Goal: Information Seeking & Learning: Find specific page/section

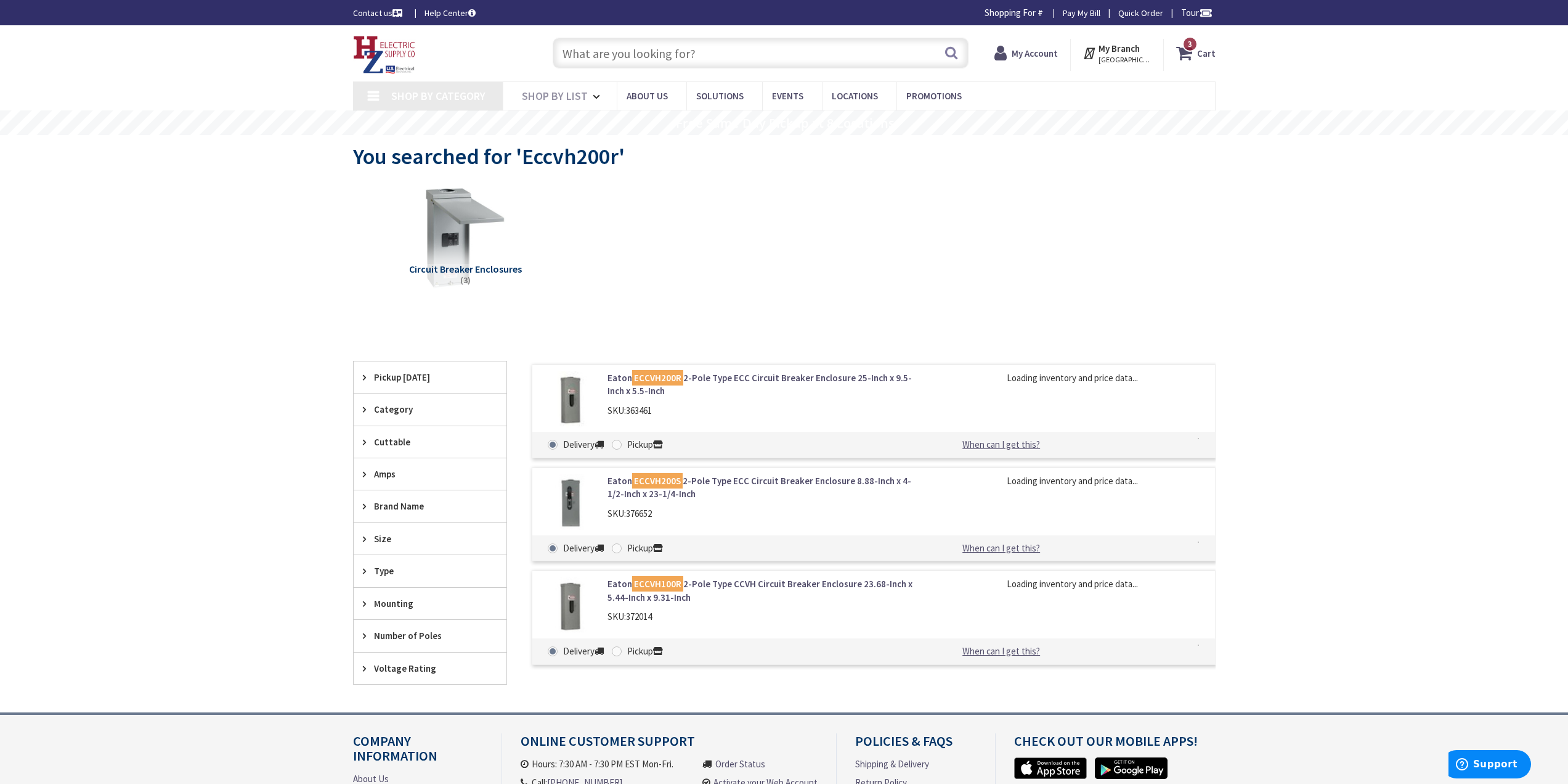
click at [668, 59] on input "text" at bounding box center [760, 53] width 415 height 31
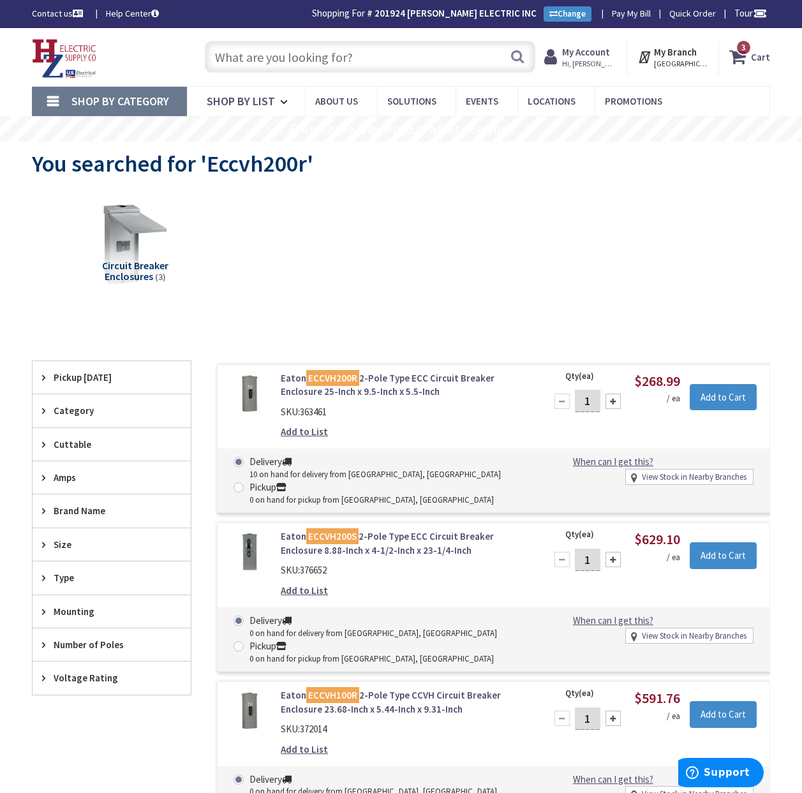
paste input "Eaton BR816L125RP 3R panel"
drag, startPoint x: 401, startPoint y: 57, endPoint x: -3, endPoint y: 52, distance: 403.7
click at [0, 52] on html "Login to Your Account Welcome, William Lyle My Branch : NORTHAMPTON, MA Change …" at bounding box center [401, 561] width 802 height 1122
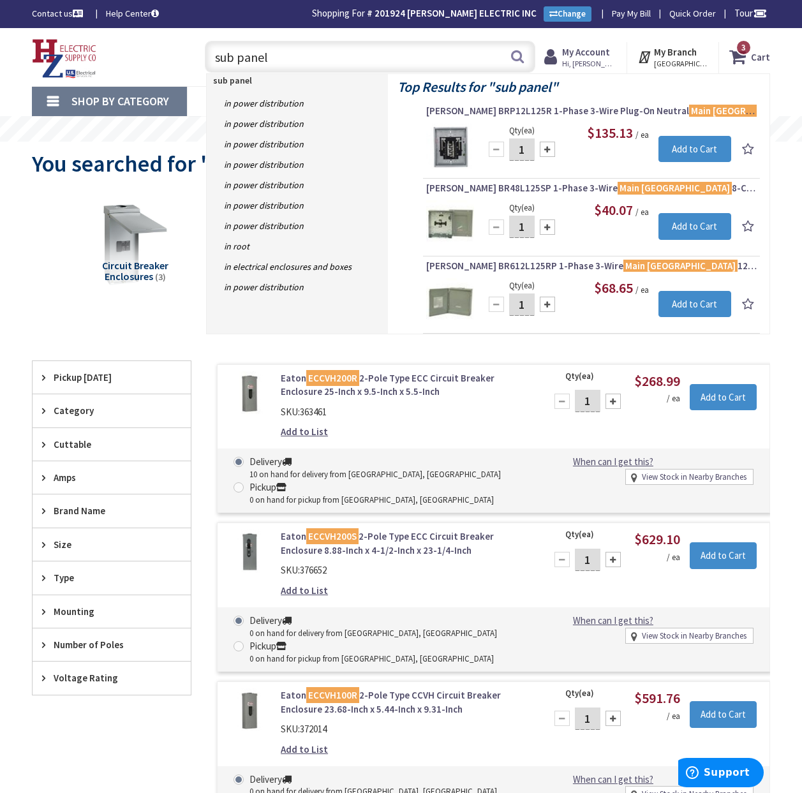
drag, startPoint x: 279, startPoint y: 57, endPoint x: 212, endPoint y: 52, distance: 67.2
click at [212, 52] on input "sub panel" at bounding box center [370, 57] width 330 height 32
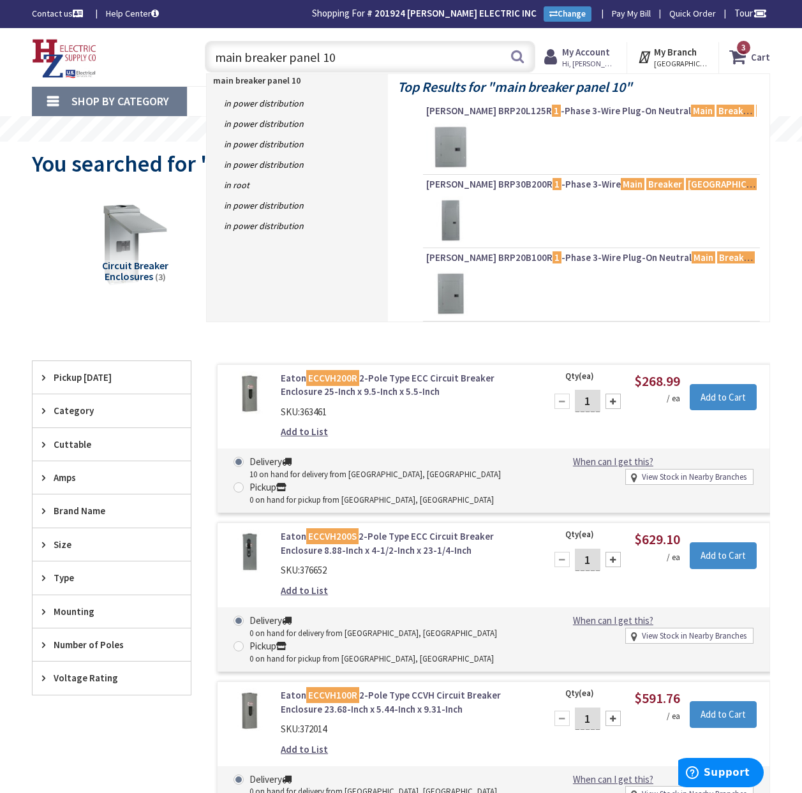
type input "main breaker panel 100"
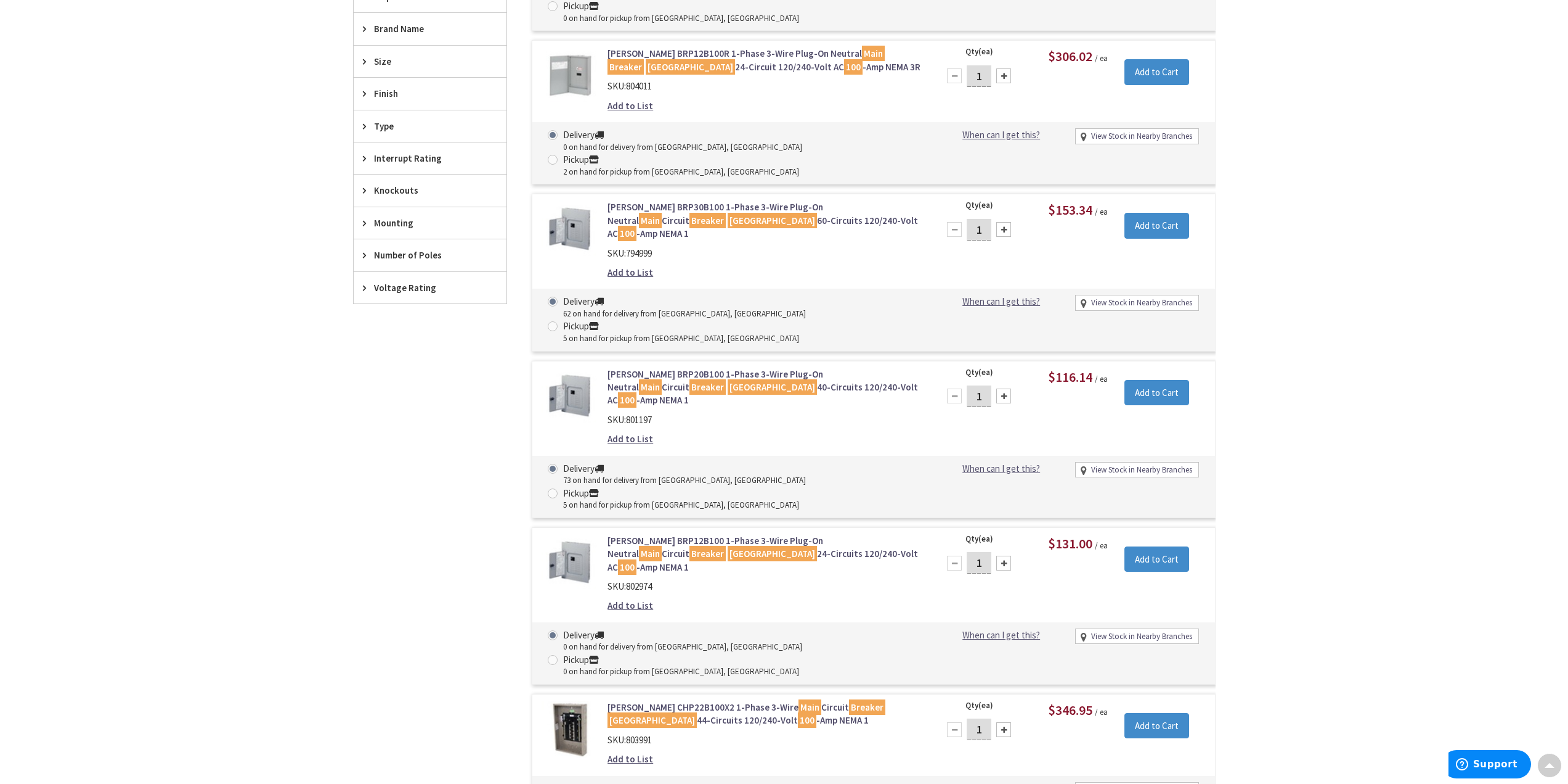
scroll to position [124, 0]
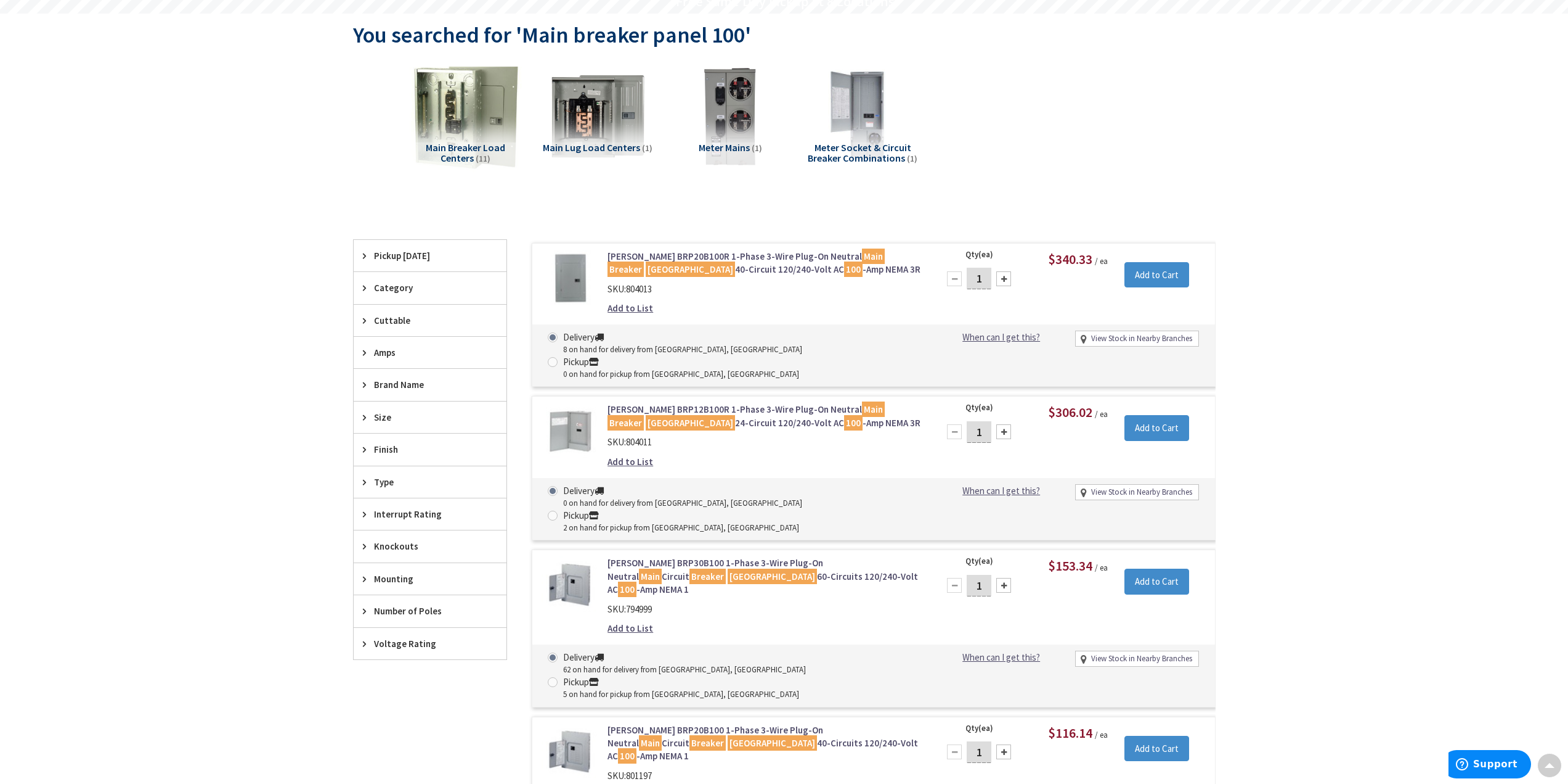
click at [471, 95] on img at bounding box center [464, 115] width 111 height 111
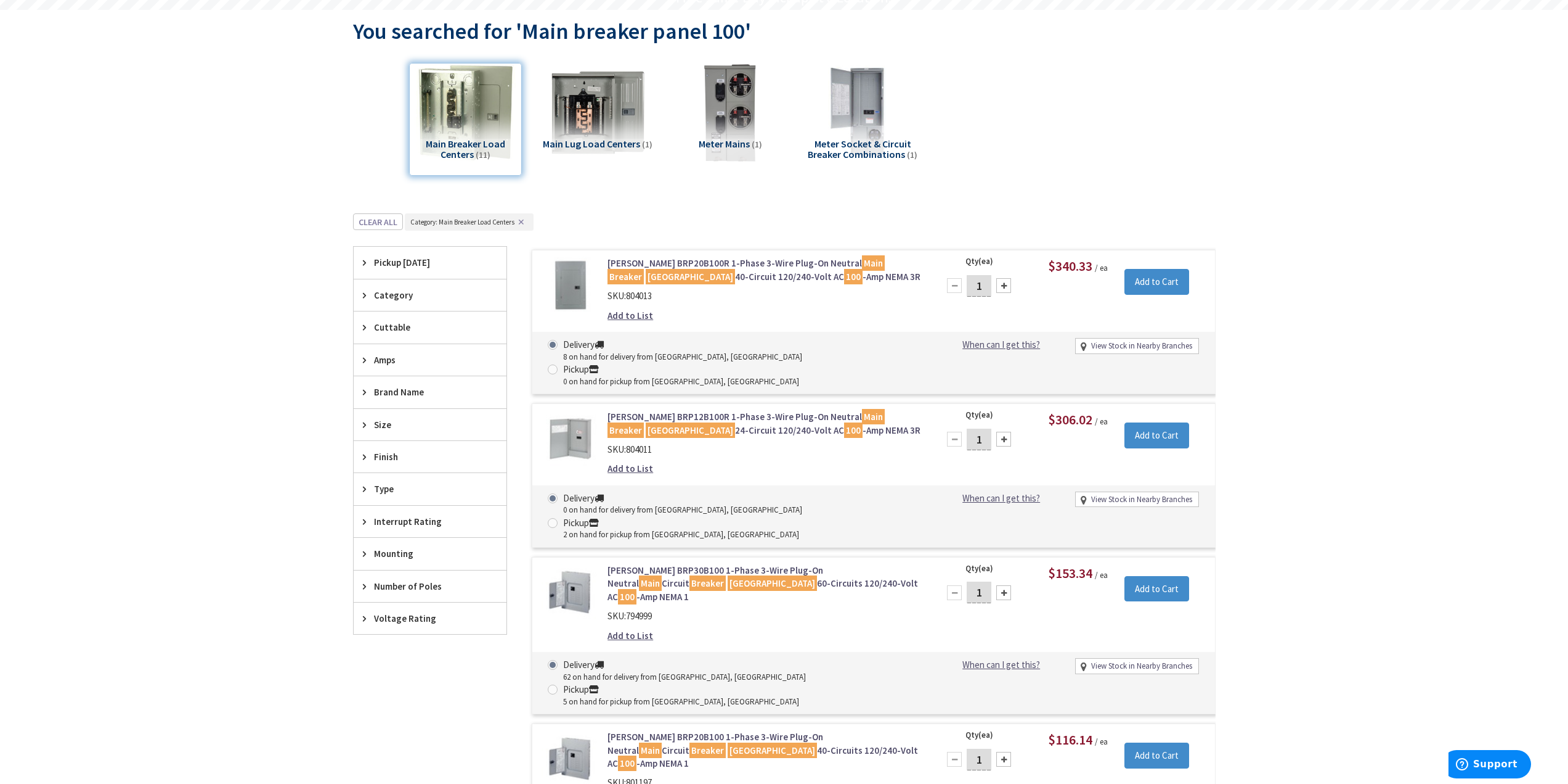
scroll to position [308, 0]
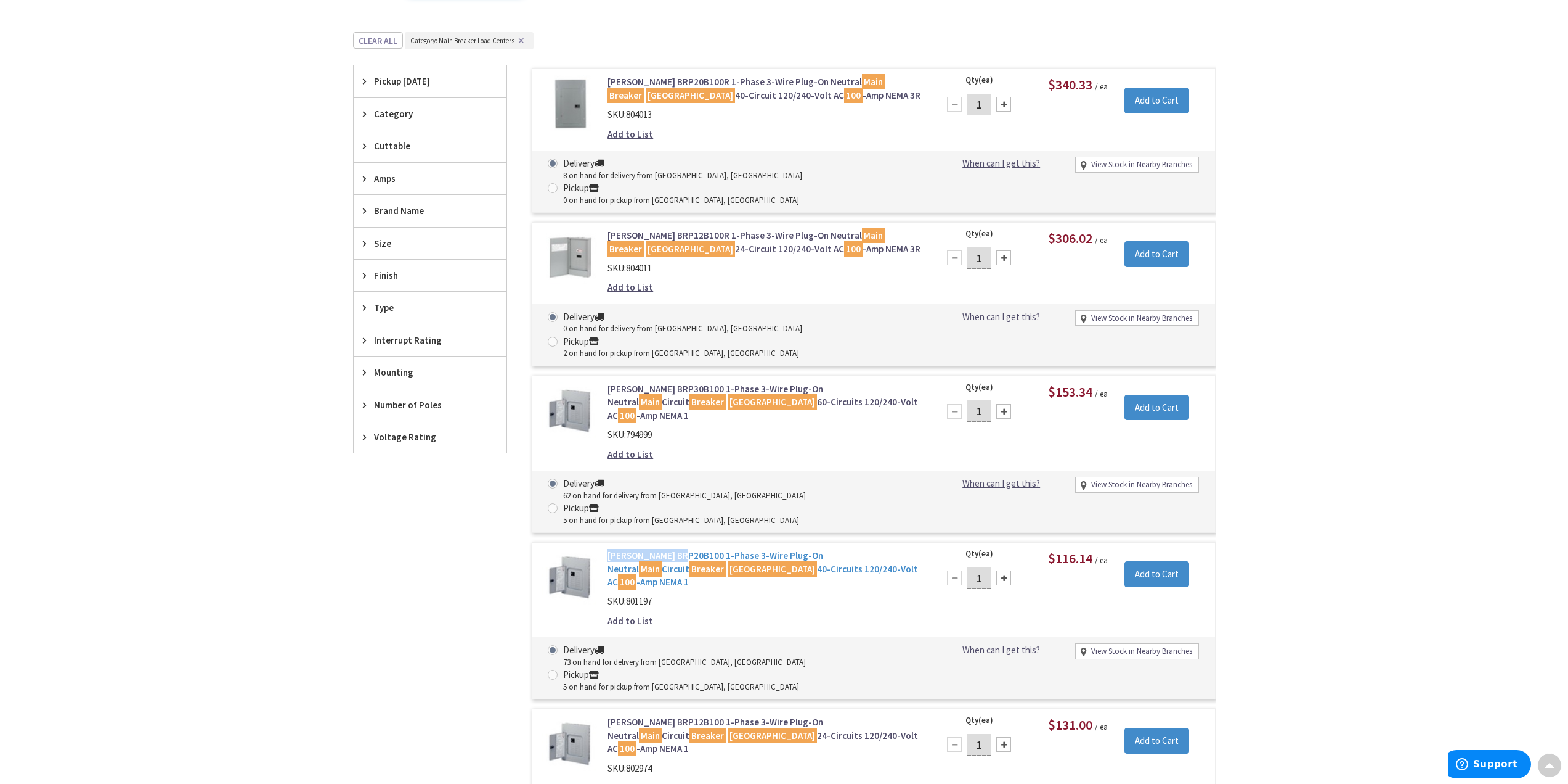
drag, startPoint x: 602, startPoint y: 465, endPoint x: 679, endPoint y: 466, distance: 77.0
click at [681, 549] on div "Eaton BRP20B100 1-Phase 3-Wire Plug-On Neutral Main Circuit Breaker Load Center…" at bounding box center [764, 591] width 332 height 84
copy link "Eaton BRP20B100"
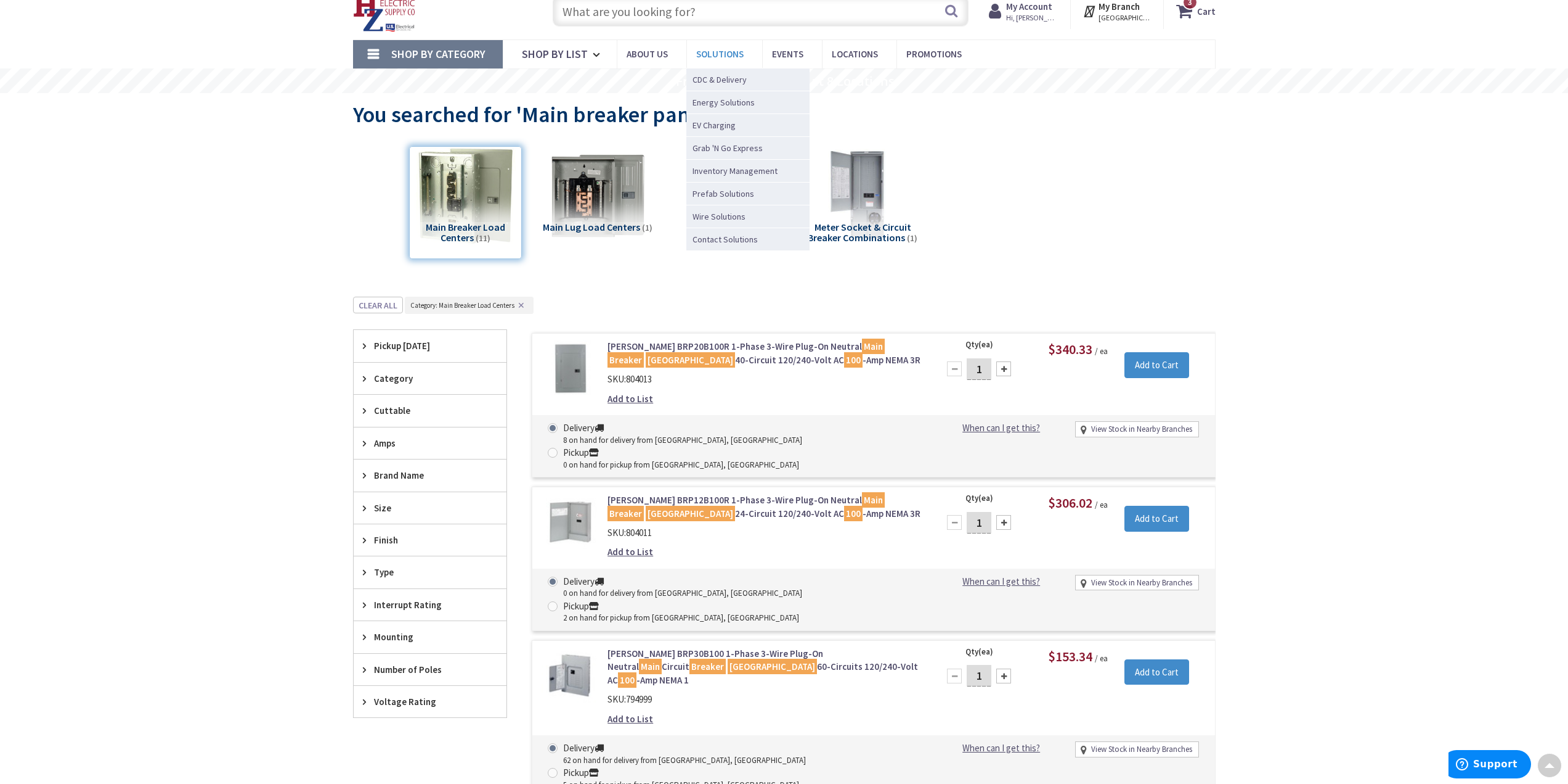
scroll to position [0, 0]
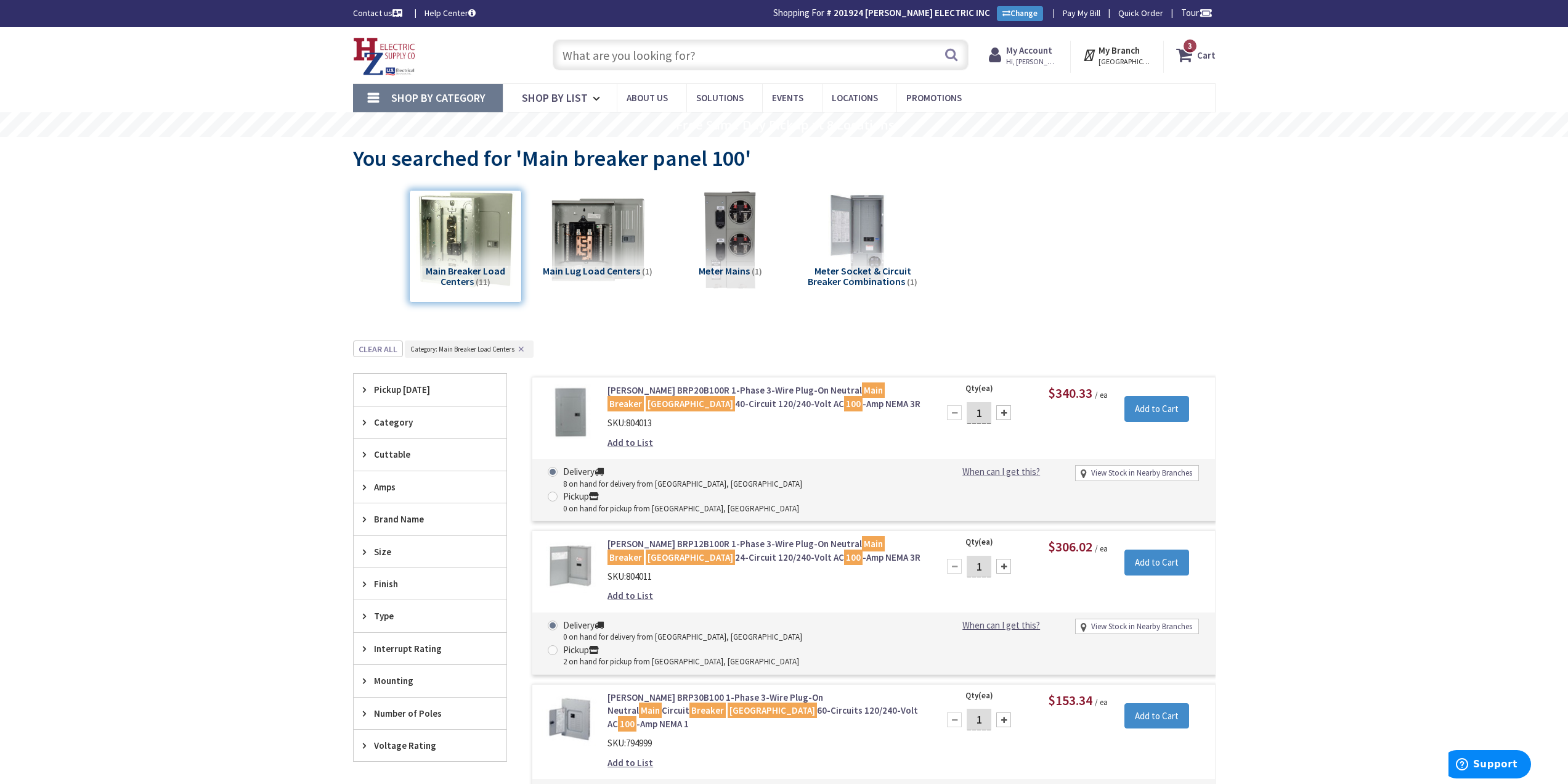
click at [713, 55] on input "text" at bounding box center [760, 55] width 415 height 31
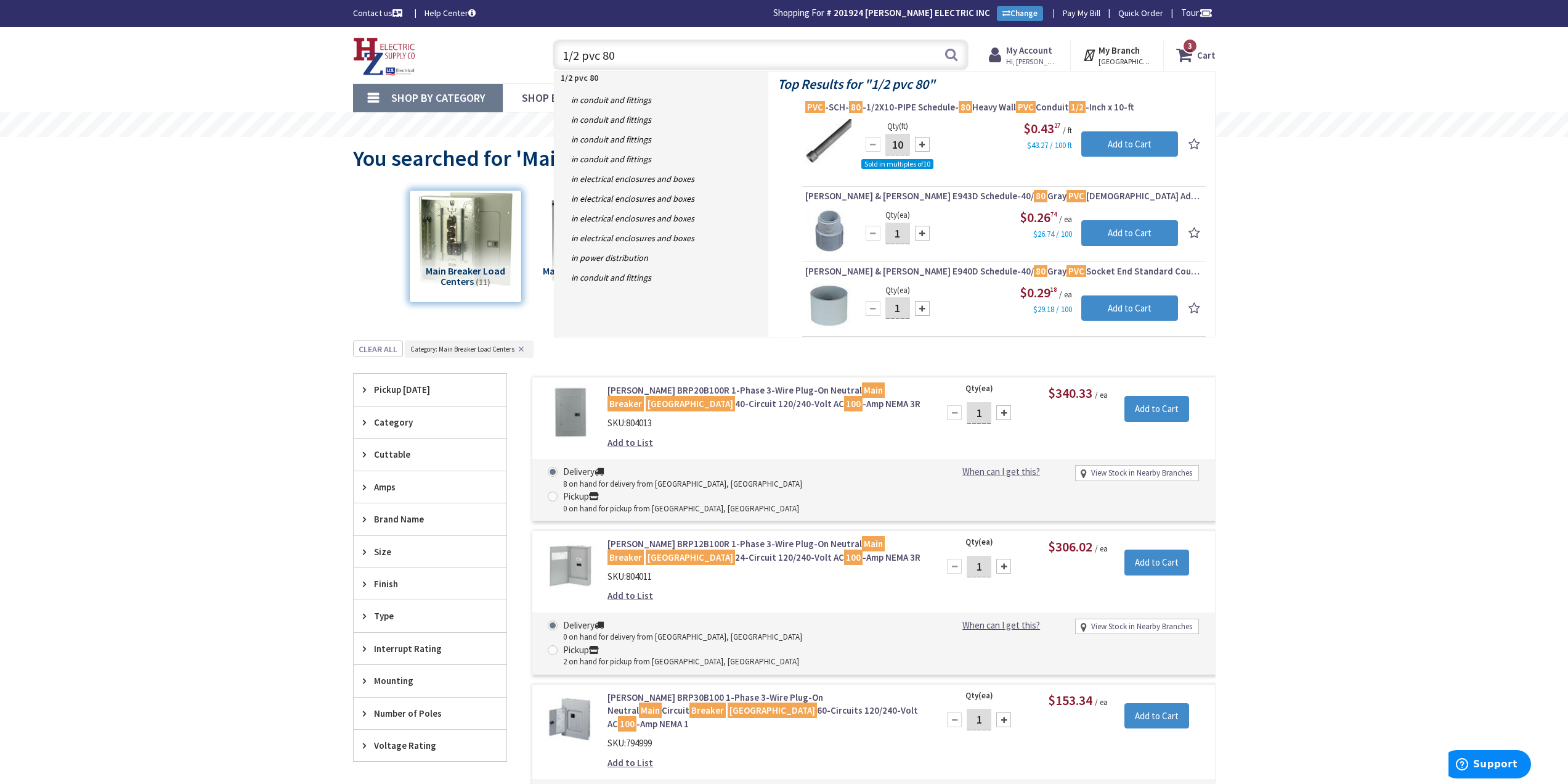
drag, startPoint x: 654, startPoint y: 46, endPoint x: 504, endPoint y: 40, distance: 150.1
click at [504, 40] on div "Toggle Nav 1/2 pvc 80 1/2 pvc 80 Search 3 3 3 items Cart My Cart 3" at bounding box center [784, 55] width 881 height 42
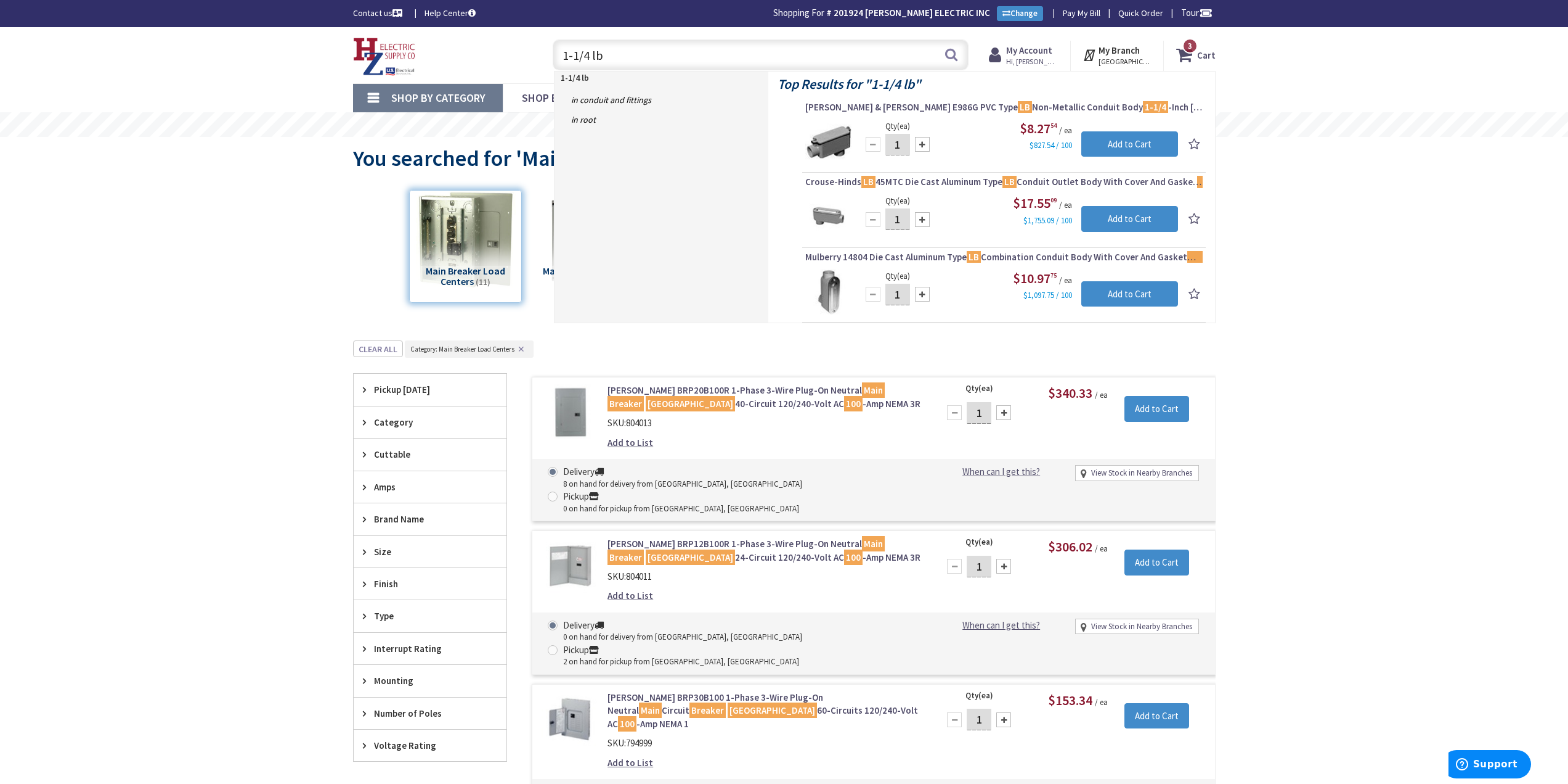
type input "1-1/4 lb"
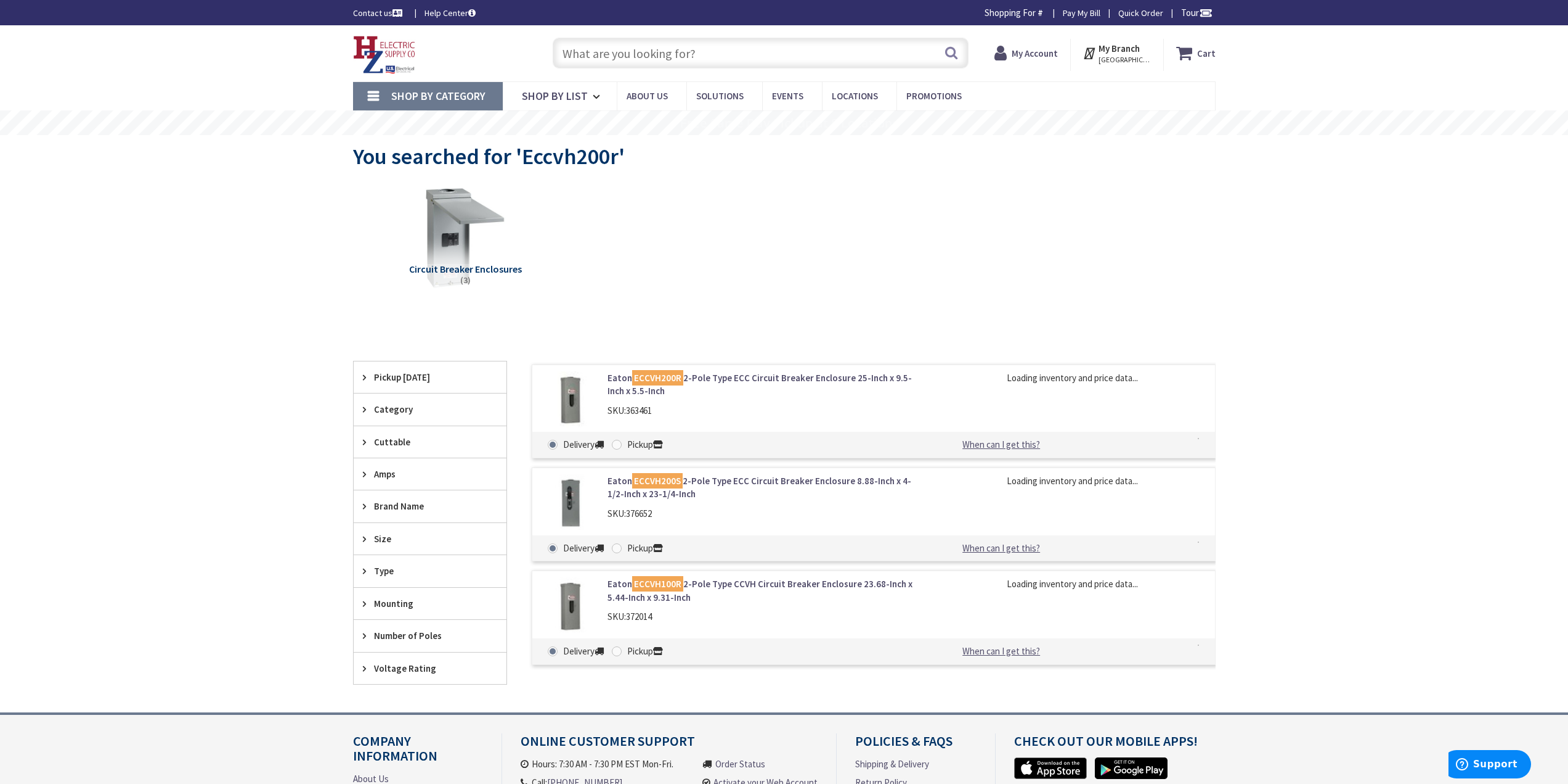
click at [601, 54] on input "text" at bounding box center [760, 53] width 415 height 31
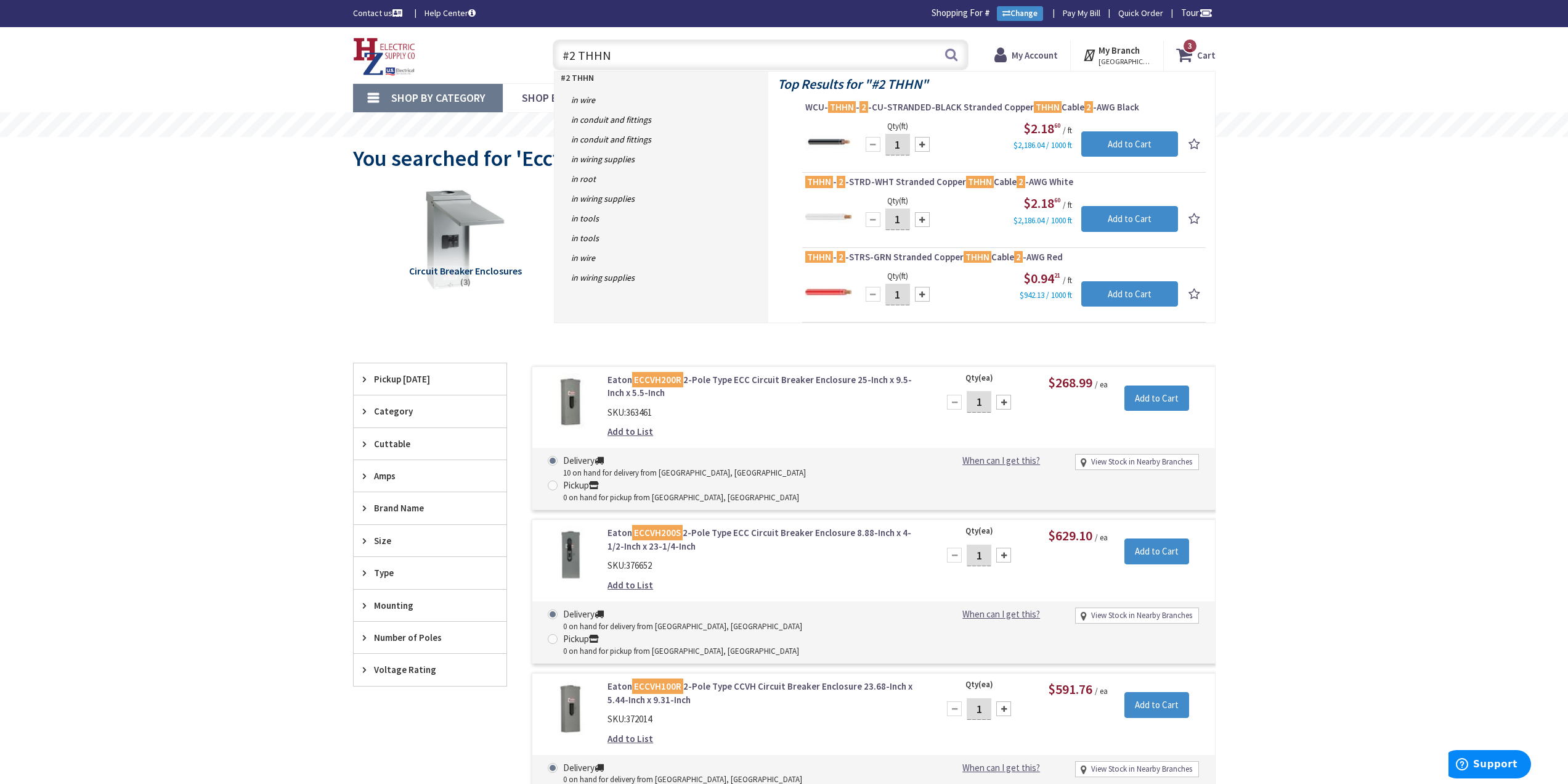
click at [576, 57] on input "#2 THHN" at bounding box center [760, 55] width 415 height 31
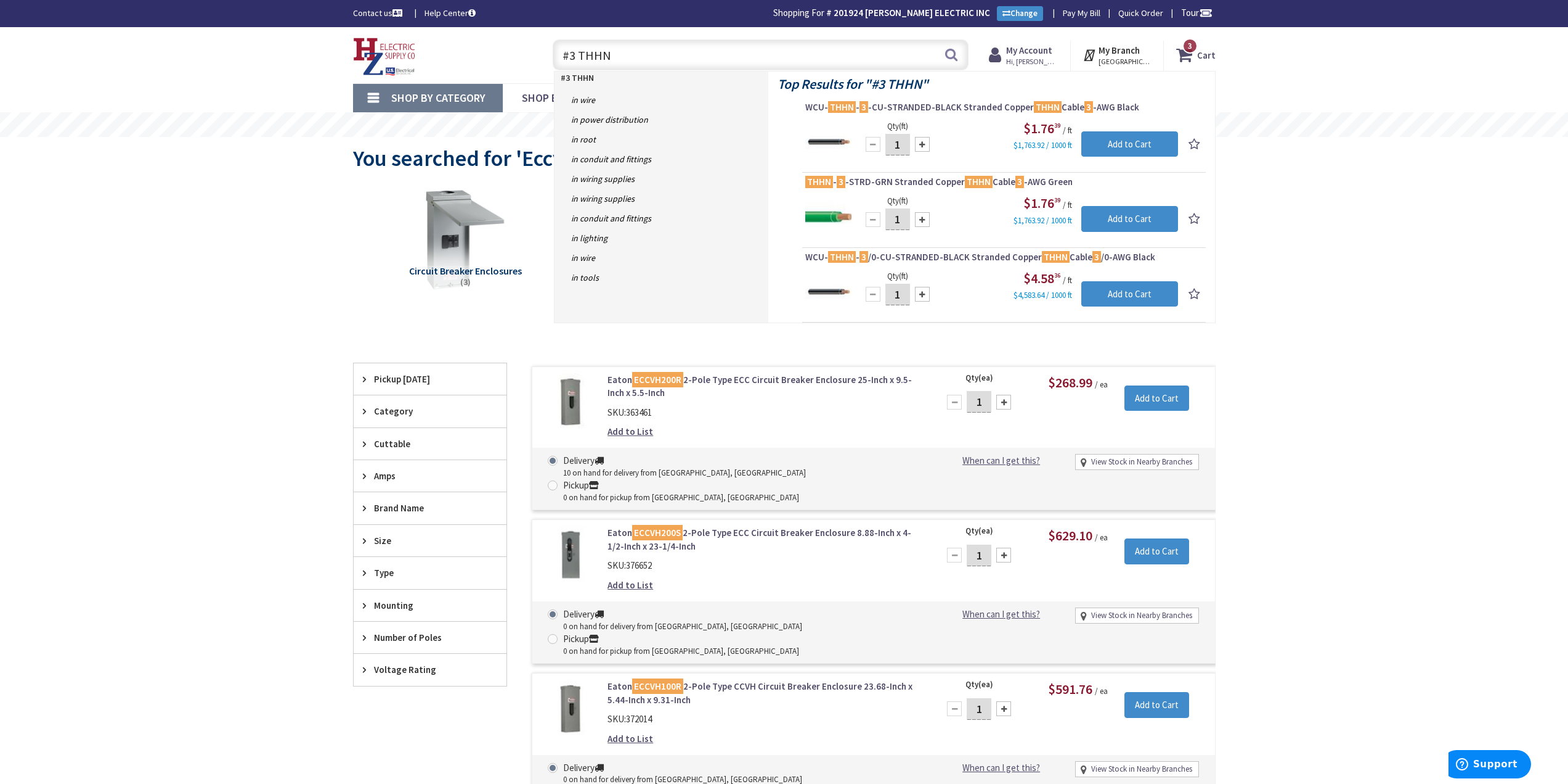
type input "#3 THHN"
click at [682, 100] on link "in Wire" at bounding box center [661, 100] width 214 height 19
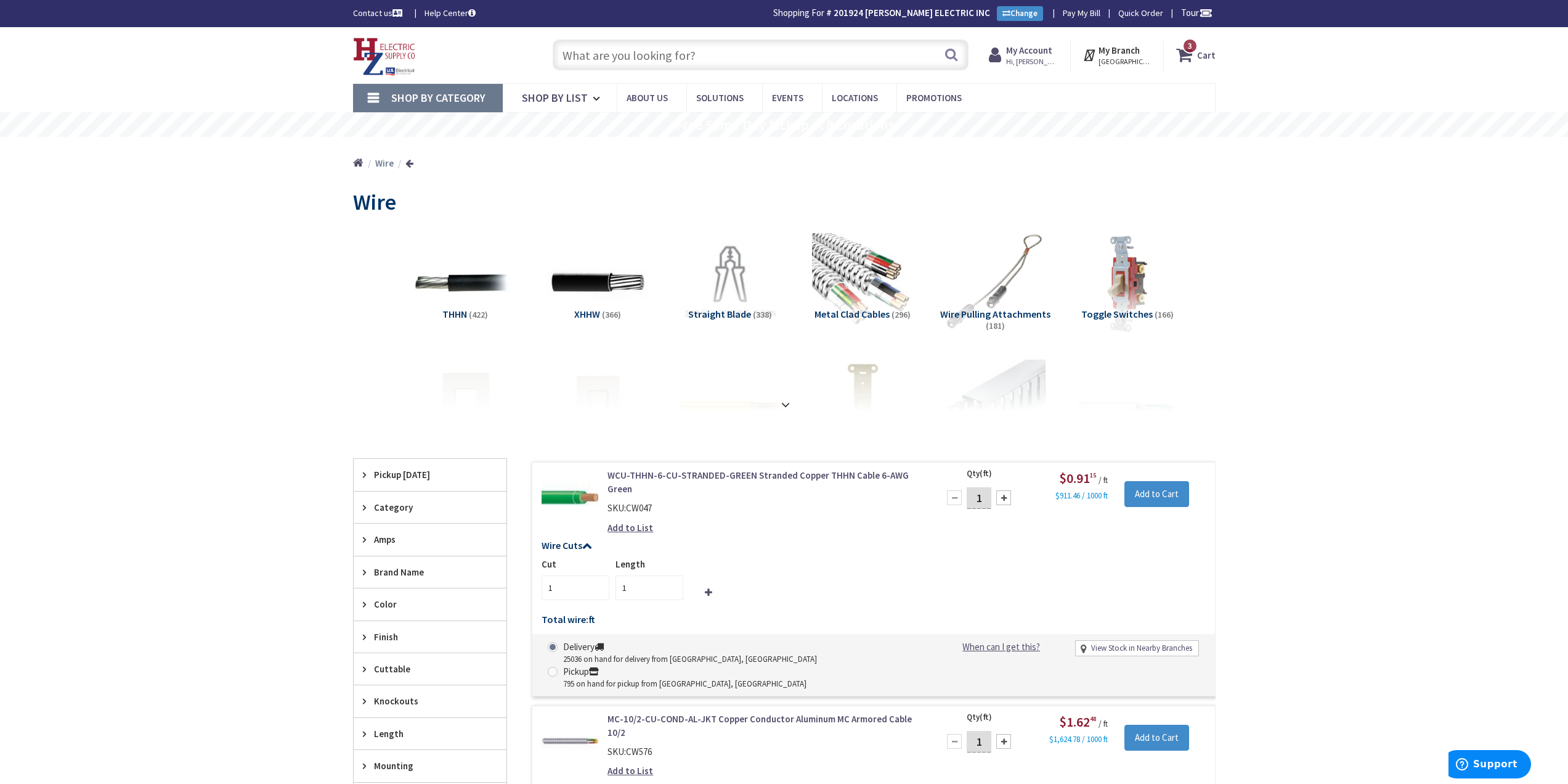
click at [711, 53] on input "text" at bounding box center [760, 55] width 415 height 31
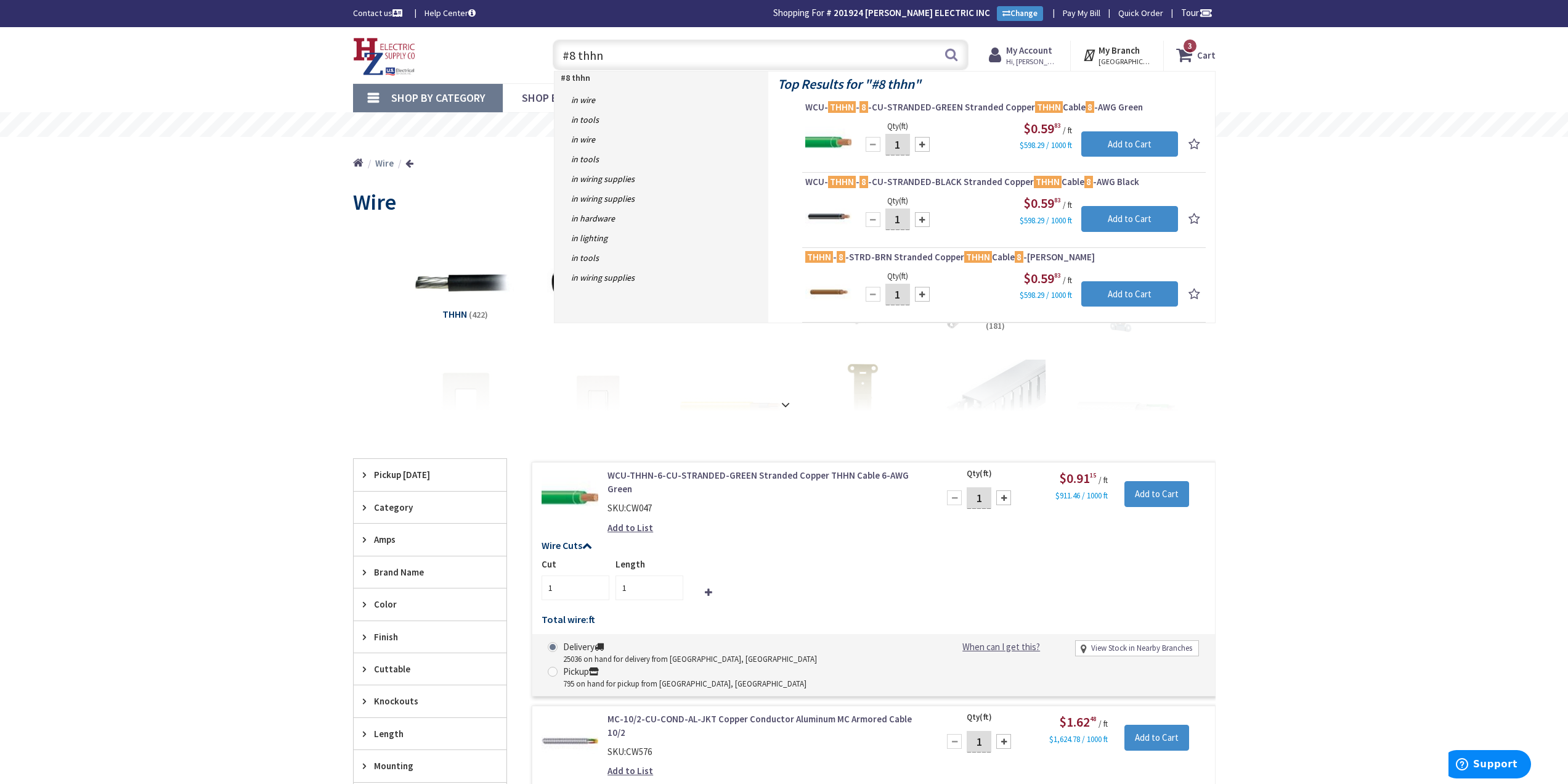
drag, startPoint x: 664, startPoint y: 52, endPoint x: 201, endPoint y: 47, distance: 463.0
click at [201, 47] on div "Skip to Content Toggle Nav #8 thhn #8 thhn Search 3 3 3 items Cart 3" at bounding box center [784, 55] width 1568 height 56
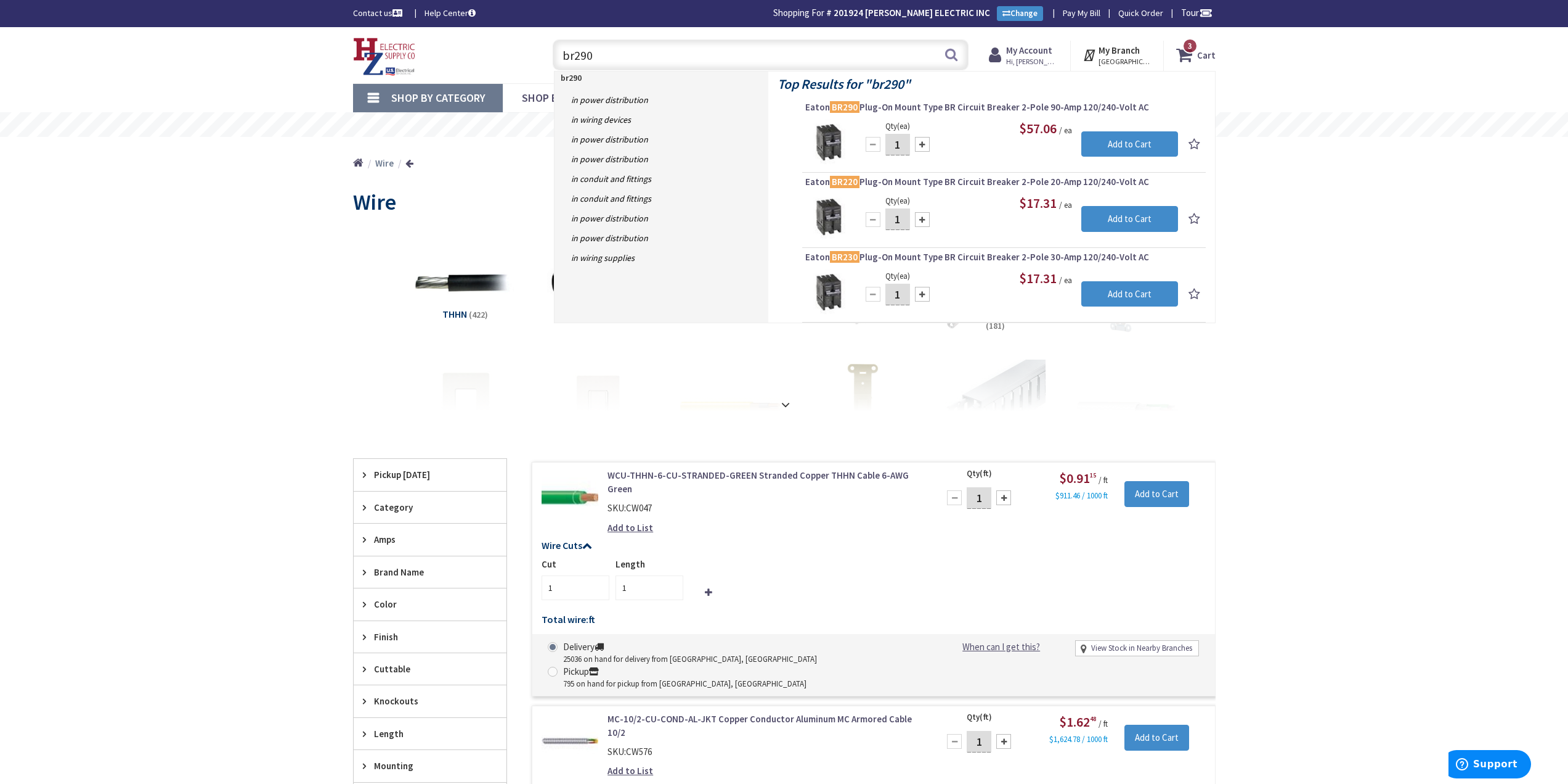
type input "br290"
